Goal: Check status: Check status

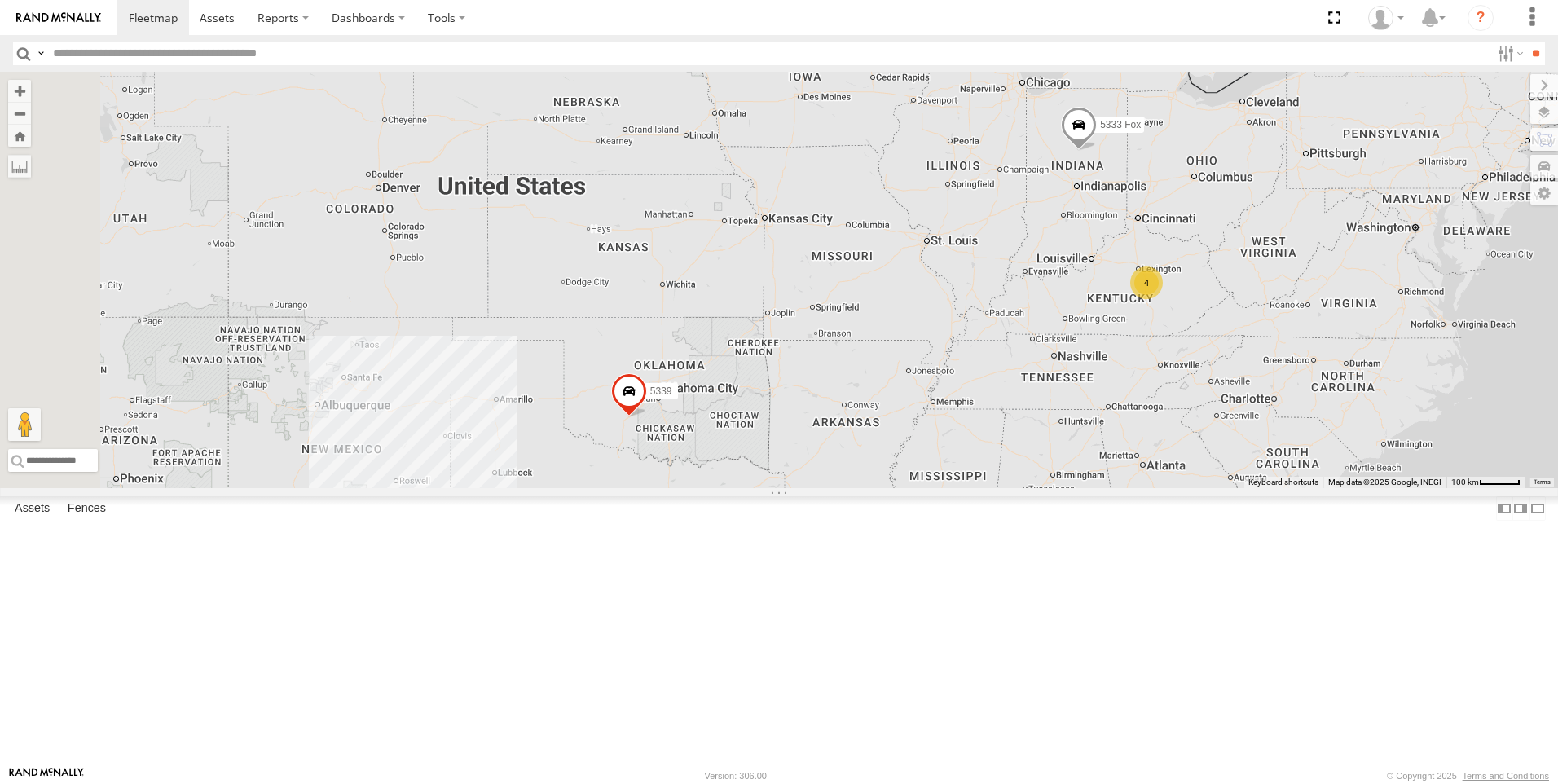
click at [1163, 299] on div "4" at bounding box center [1146, 283] width 33 height 33
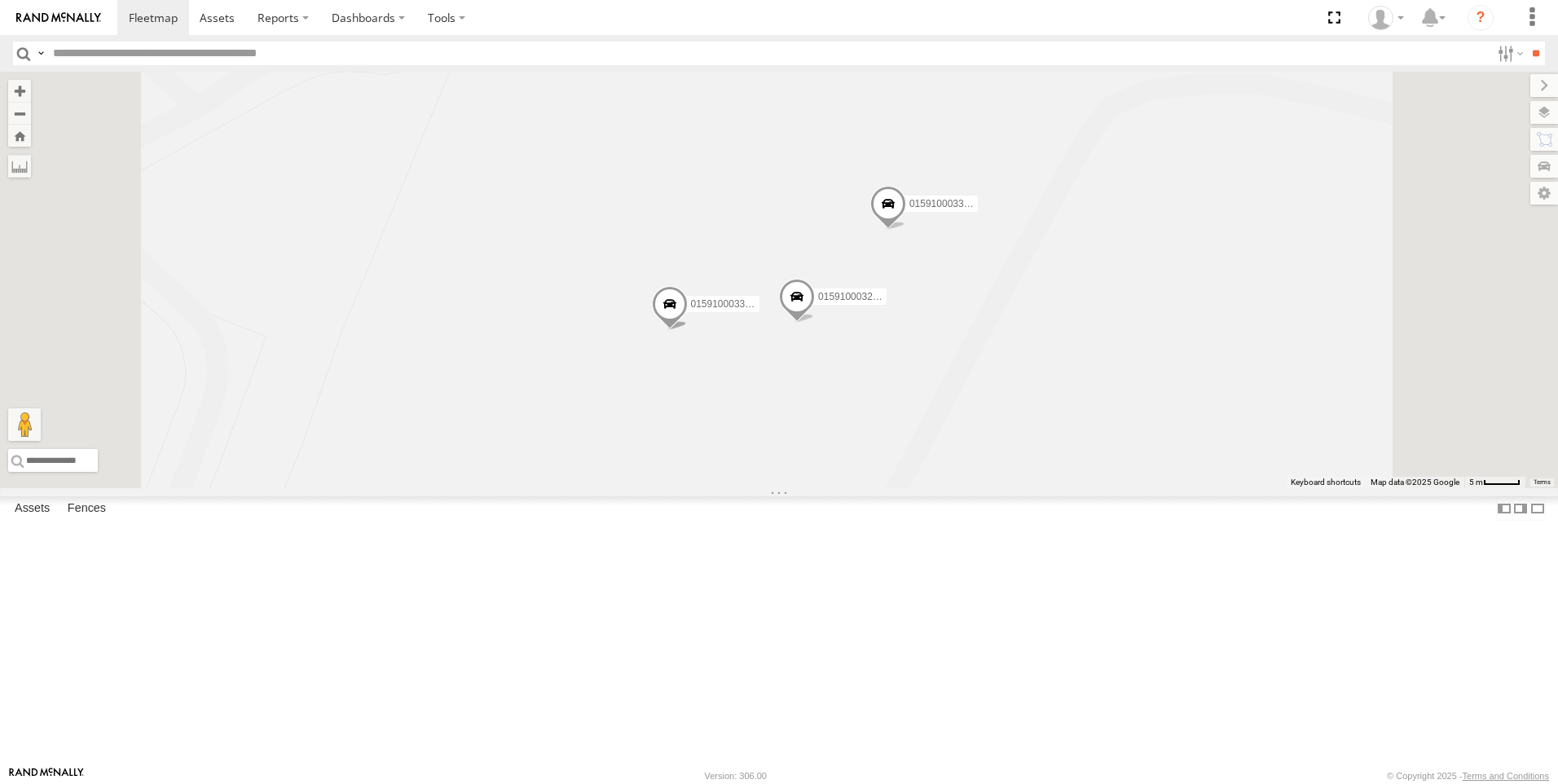
click at [815, 321] on span at bounding box center [797, 299] width 36 height 44
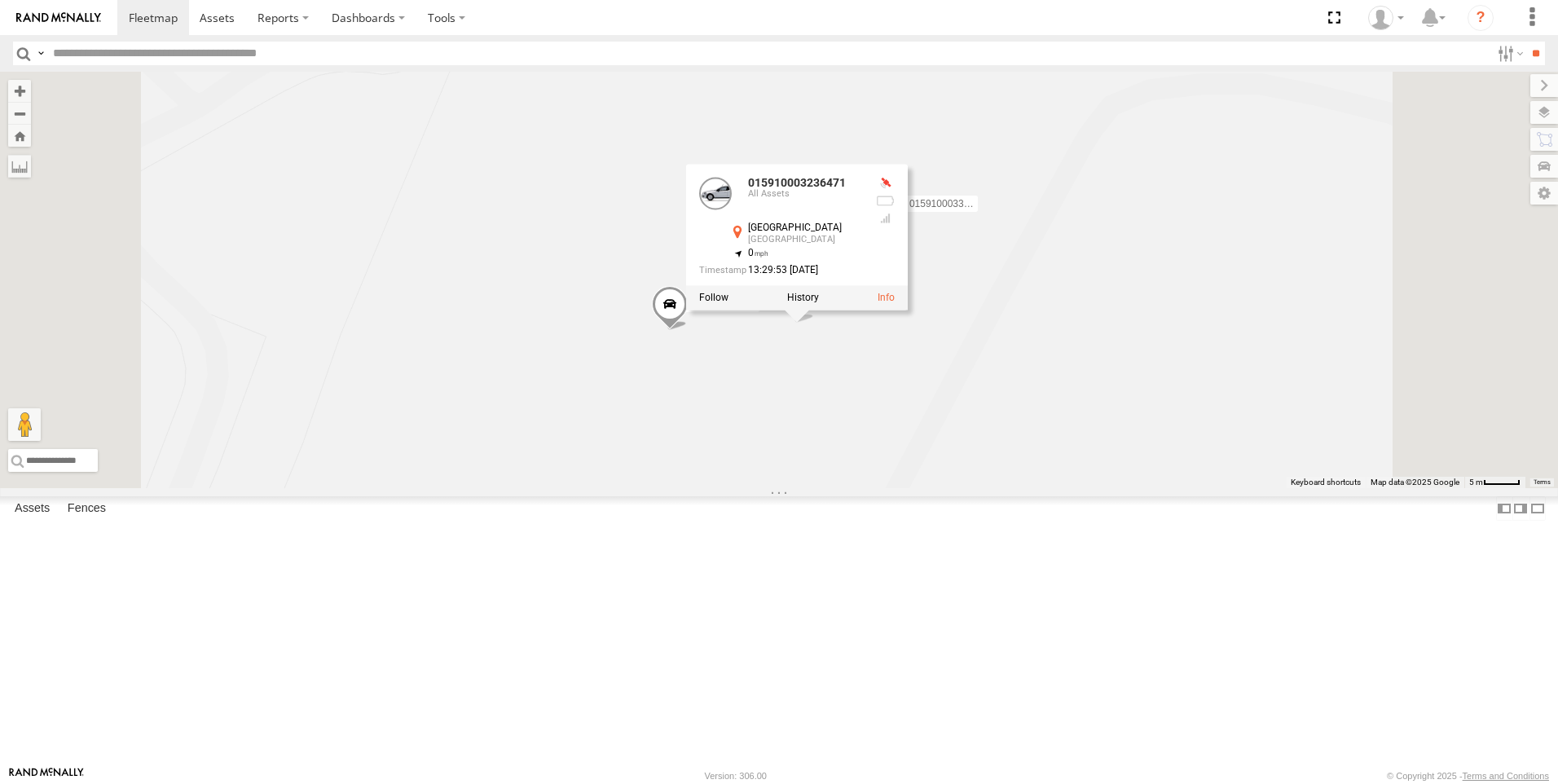
click at [687, 330] on span at bounding box center [669, 308] width 36 height 44
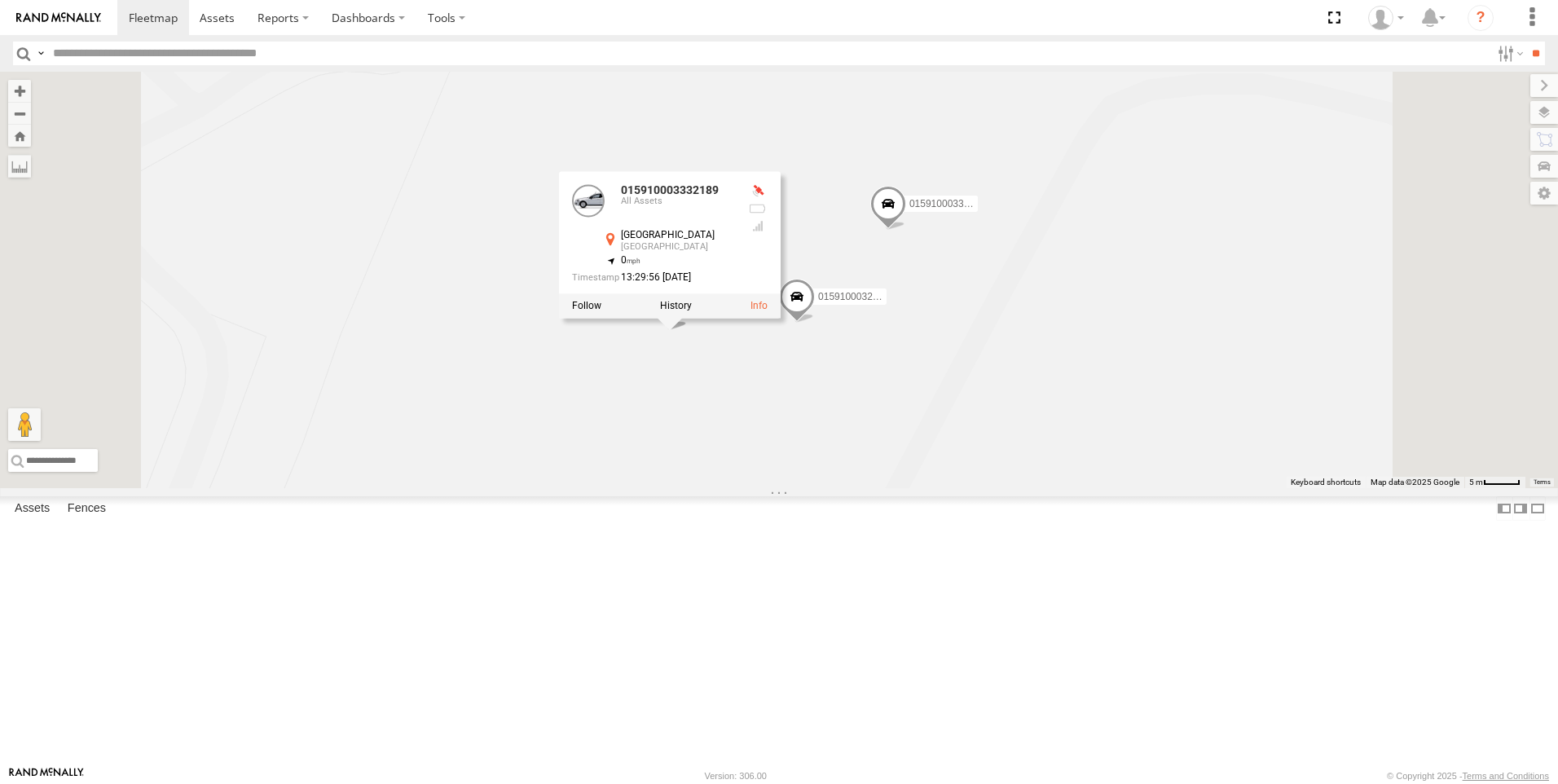
click at [906, 229] on span at bounding box center [888, 208] width 36 height 44
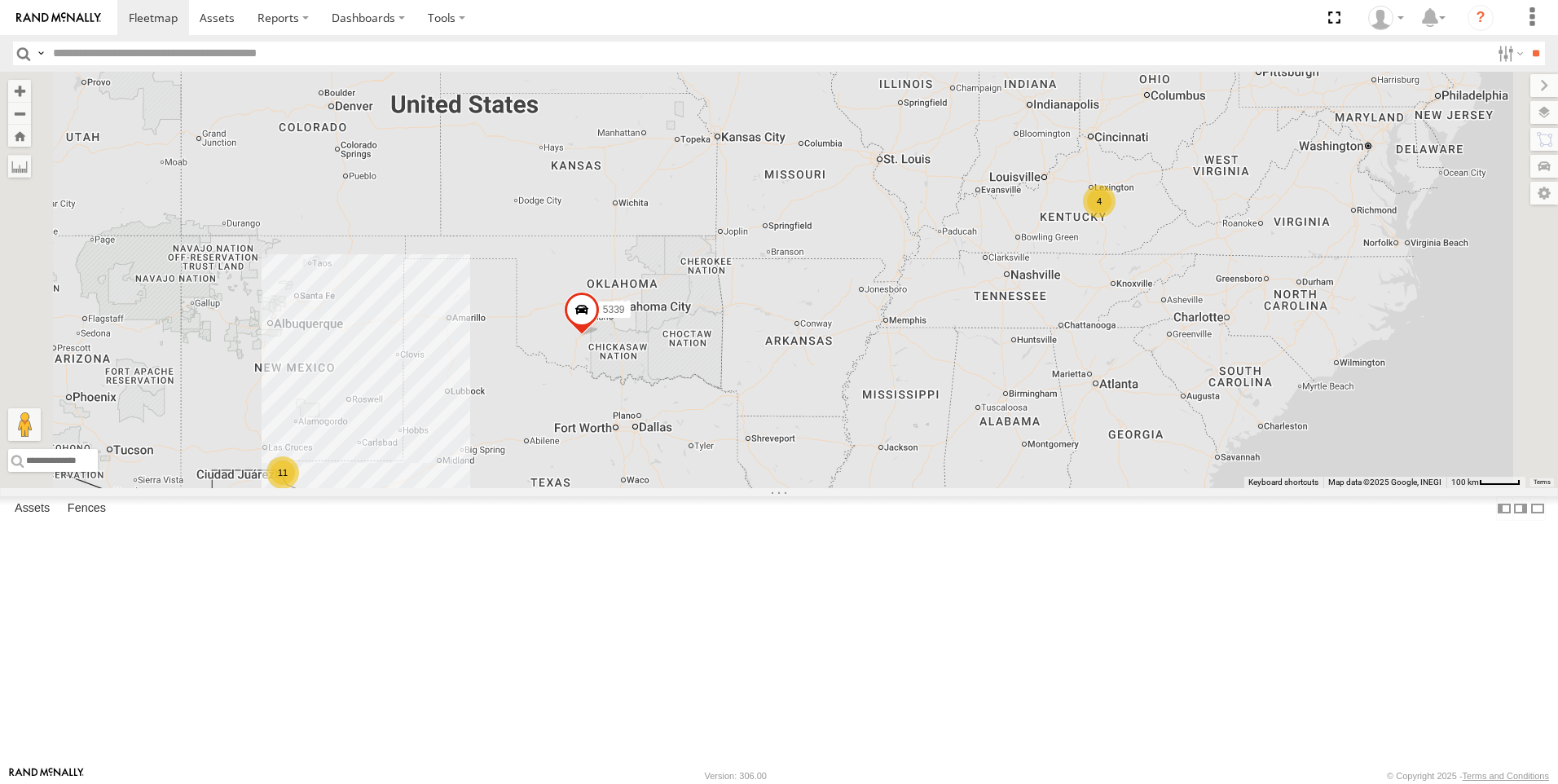
drag, startPoint x: 1049, startPoint y: 452, endPoint x: 1019, endPoint y: 413, distance: 49.2
click at [1019, 413] on div "5339 2 11 5327 Fox 2 4 5333 Fox" at bounding box center [779, 280] width 1558 height 416
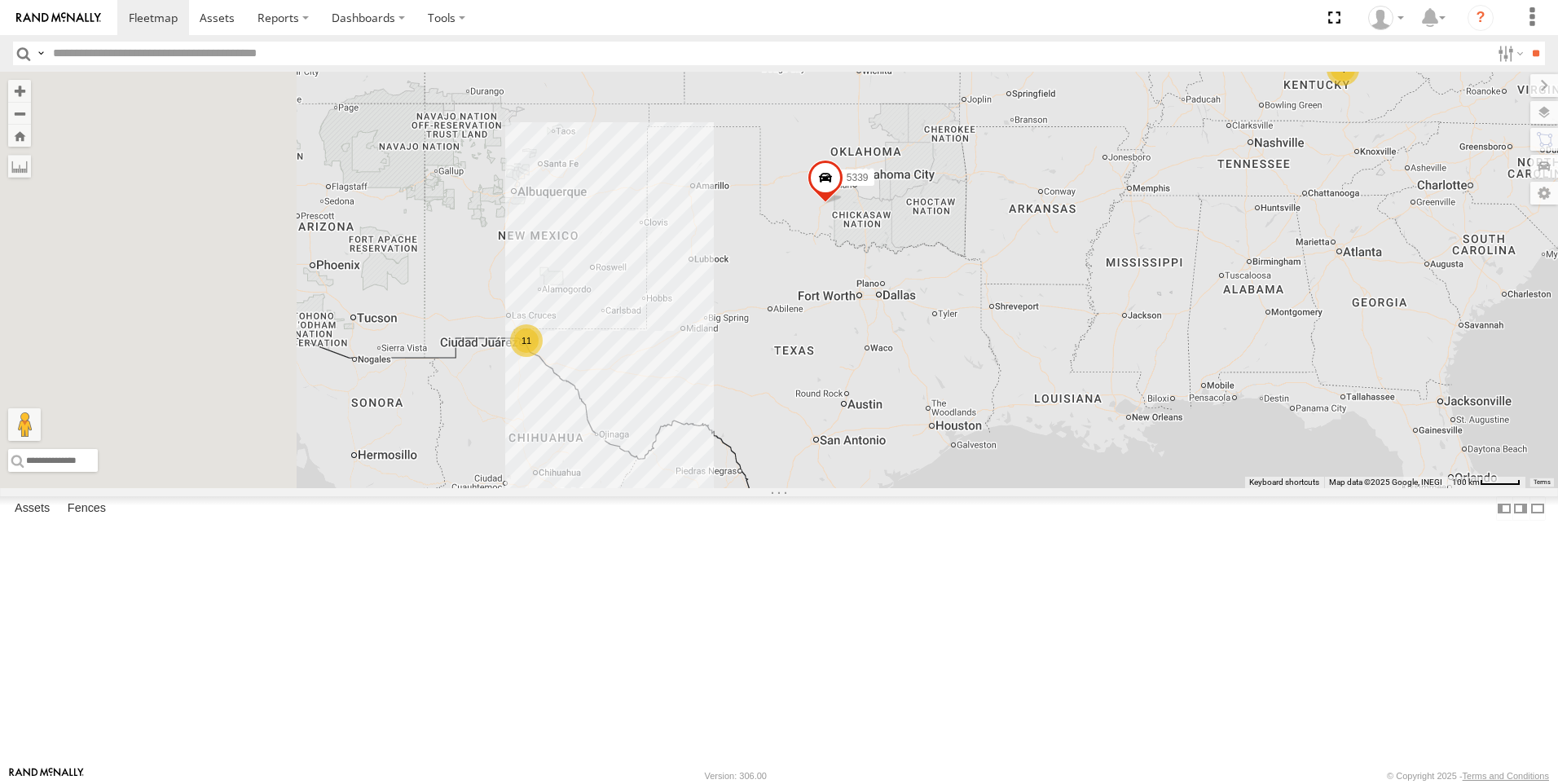
drag, startPoint x: 773, startPoint y: 545, endPoint x: 1091, endPoint y: 449, distance: 332.2
click at [1091, 449] on div "5339 2 11 5327 Fox 2 4 5333 Fox" at bounding box center [779, 280] width 1558 height 416
